Goal: Task Accomplishment & Management: Manage account settings

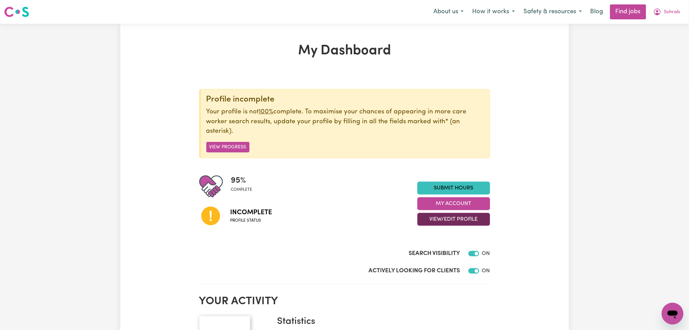
click at [441, 225] on button "View/Edit Profile" at bounding box center [453, 219] width 73 height 13
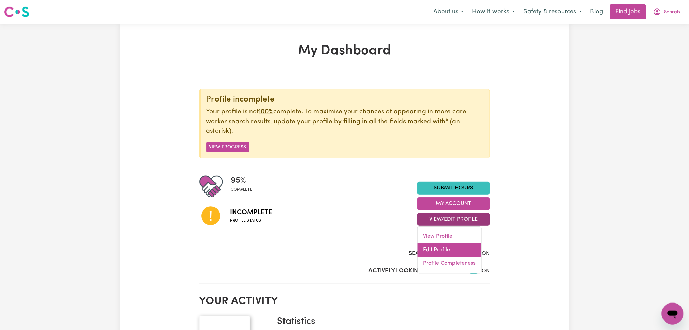
click at [441, 245] on link "Edit Profile" at bounding box center [450, 251] width 64 height 14
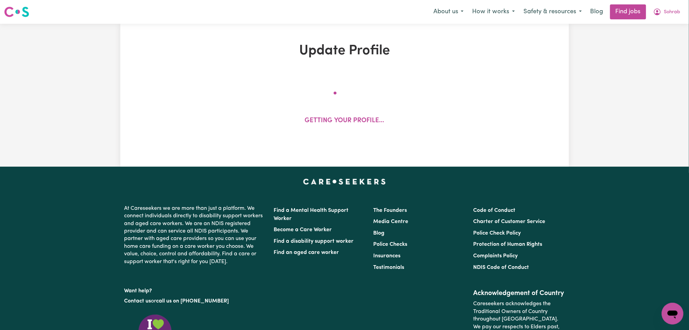
select select "[DEMOGRAPHIC_DATA]"
select select "[DEMOGRAPHIC_DATA] Citizen"
select select "Studying a healthcare related degree or qualification"
select select "40"
select select "45"
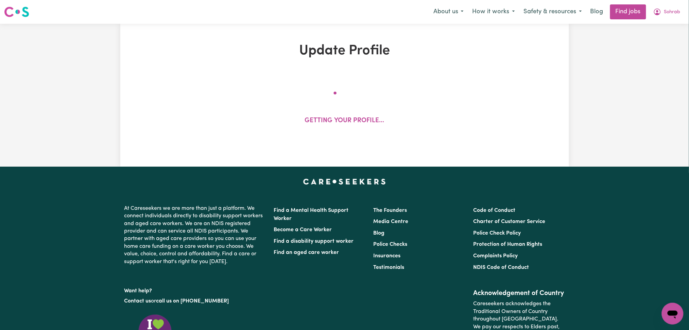
select select "65"
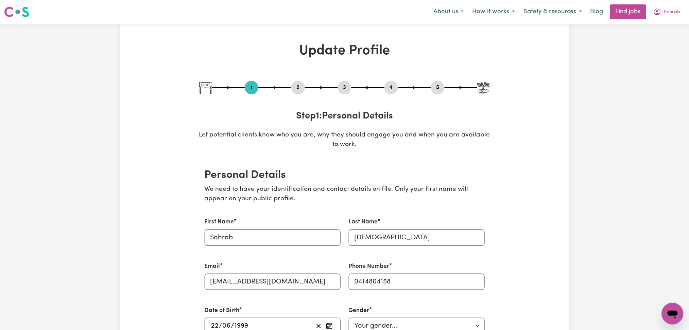
drag, startPoint x: 581, startPoint y: 178, endPoint x: 557, endPoint y: 178, distance: 24.1
click at [294, 87] on button "2" at bounding box center [298, 87] width 14 height 9
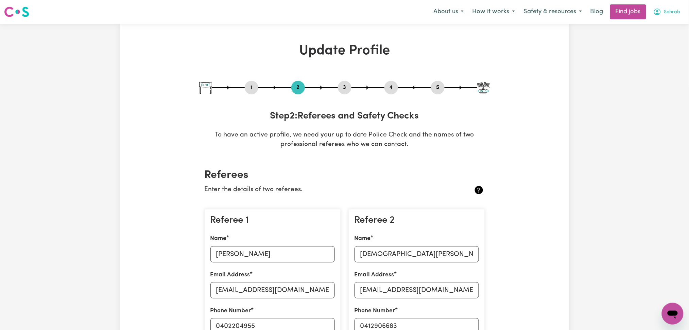
click at [668, 13] on span "Sohrab" at bounding box center [672, 11] width 16 height 7
click at [664, 51] on link "Logout" at bounding box center [658, 52] width 54 height 13
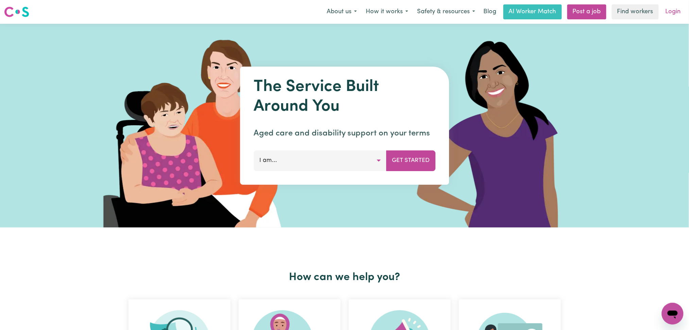
click at [680, 7] on link "Login" at bounding box center [672, 11] width 23 height 15
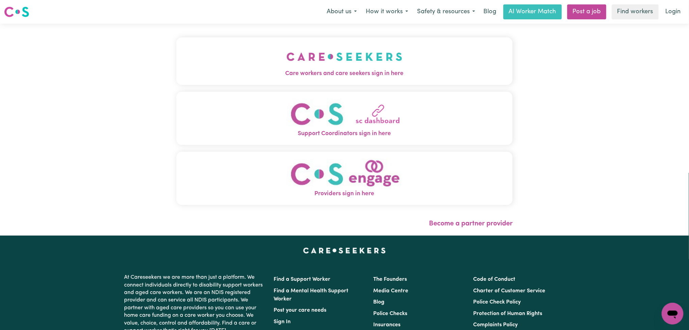
click at [365, 42] on button "Care workers and care seekers sign in here" at bounding box center [344, 61] width 337 height 48
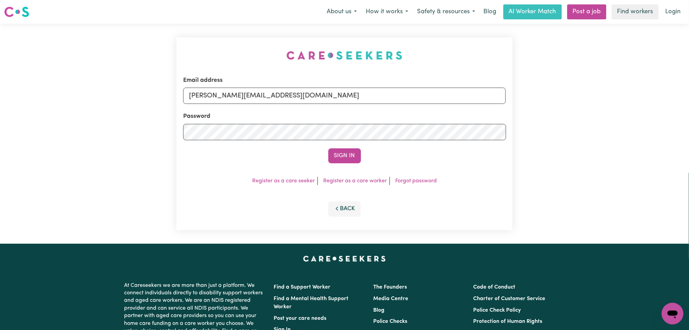
click at [298, 115] on div "Password" at bounding box center [344, 126] width 323 height 28
drag, startPoint x: 279, startPoint y: 100, endPoint x: 277, endPoint y: 104, distance: 4.9
click at [279, 100] on input "[PERSON_NAME][EMAIL_ADDRESS][DOMAIN_NAME]" at bounding box center [344, 96] width 323 height 16
drag, startPoint x: 222, startPoint y: 97, endPoint x: 428, endPoint y: 118, distance: 206.7
click at [428, 118] on form "Email address Superuser~[EMAIL_ADDRESS][DOMAIN_NAME] Password Sign In" at bounding box center [344, 119] width 323 height 87
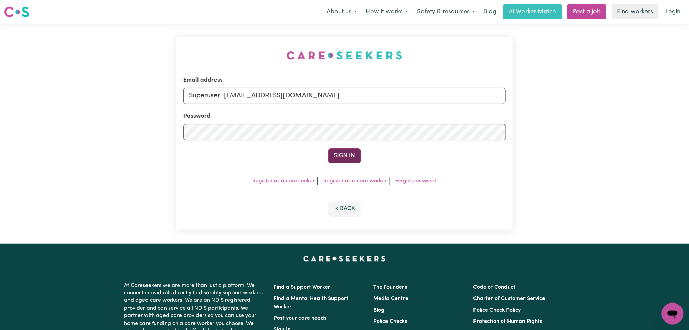
type input "Superuser~[EMAIL_ADDRESS][DOMAIN_NAME]"
click at [344, 149] on button "Sign In" at bounding box center [344, 156] width 33 height 15
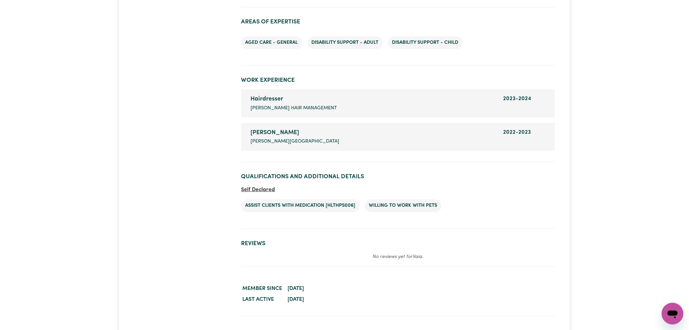
scroll to position [839, 0]
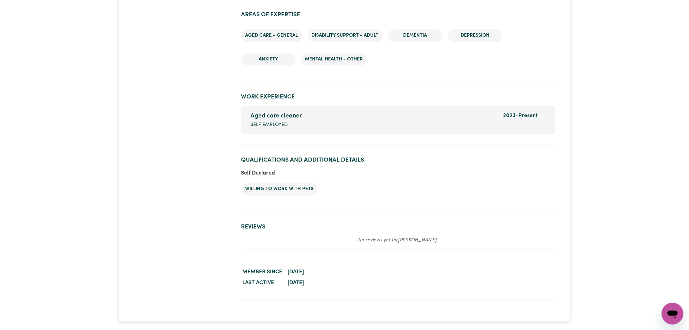
scroll to position [964, 0]
